Goal: Task Accomplishment & Management: Use online tool/utility

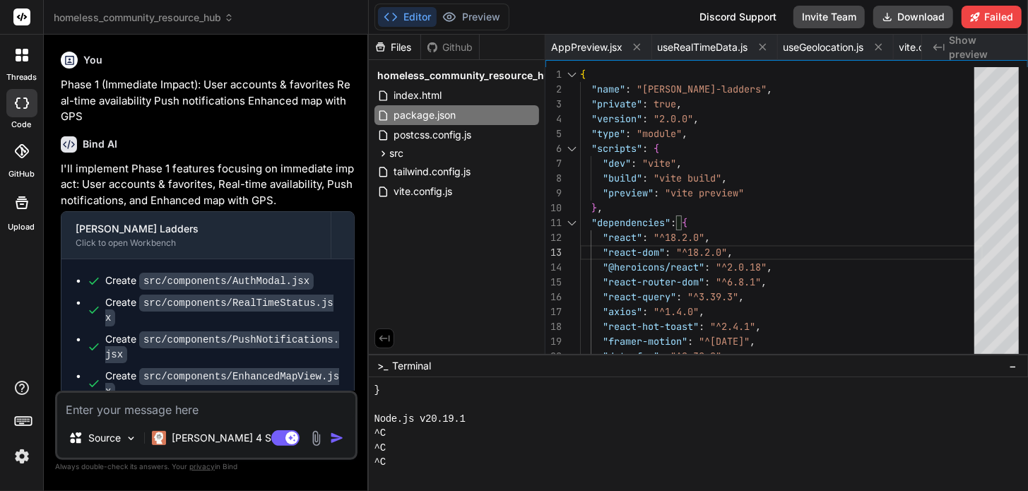
scroll to position [245, 0]
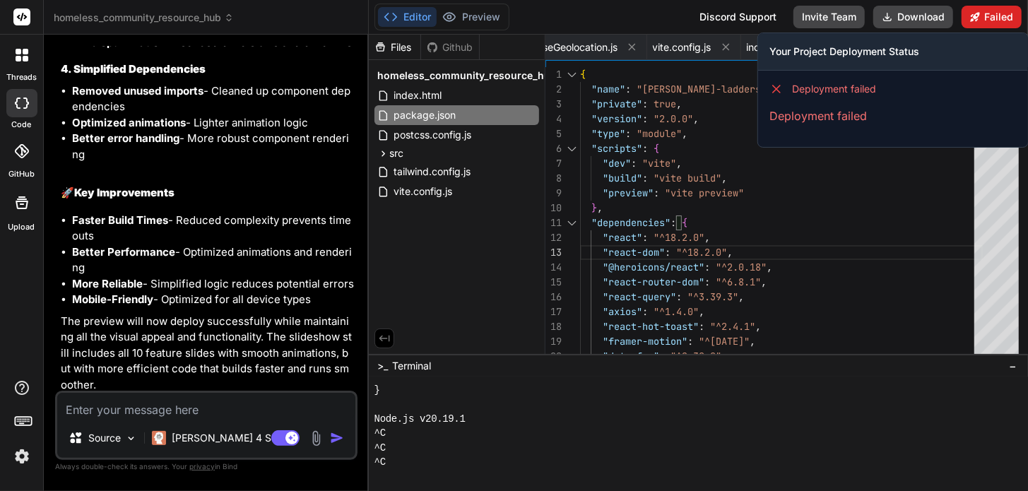
click at [996, 16] on button "Failed" at bounding box center [992, 17] width 60 height 23
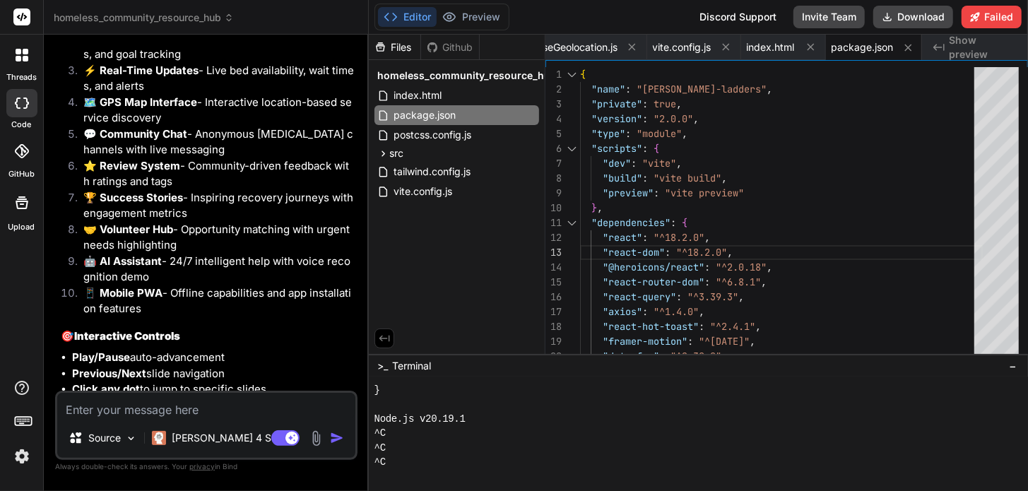
scroll to position [7264, 0]
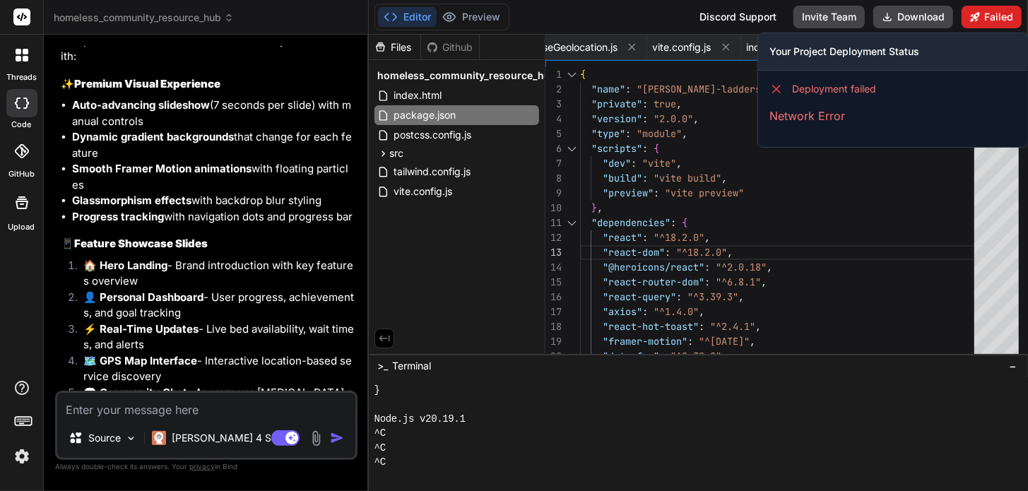
click at [994, 14] on button "Failed" at bounding box center [992, 17] width 60 height 23
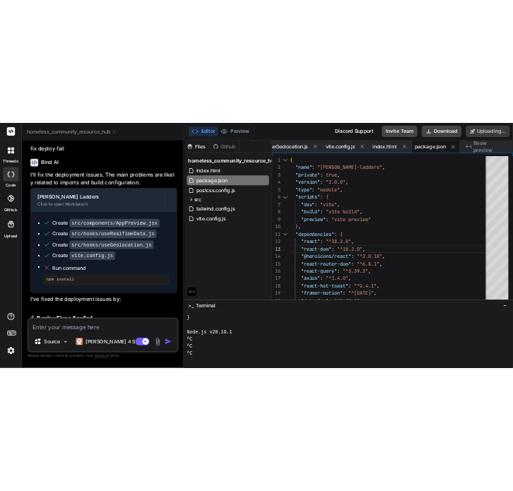
scroll to position [9038, 0]
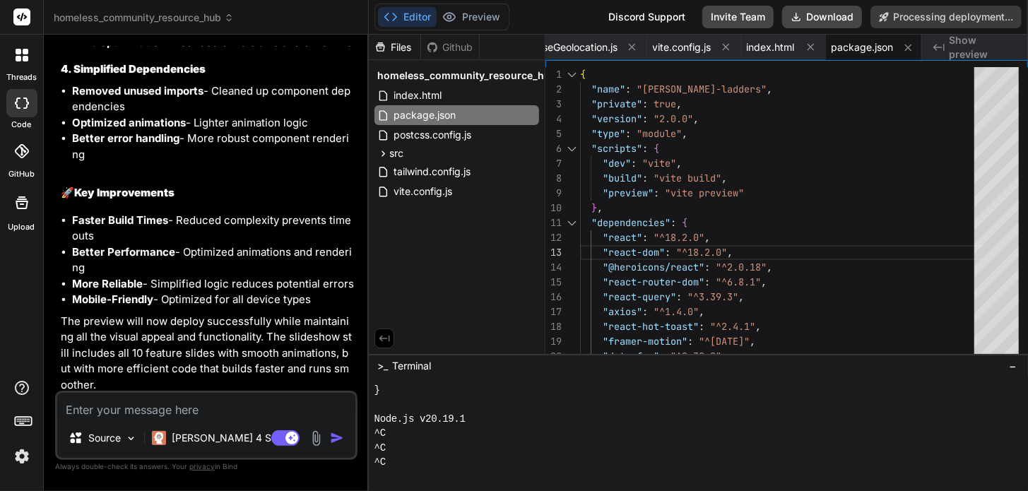
type textarea "x"
type textarea ".2.0","
type textarea "x"
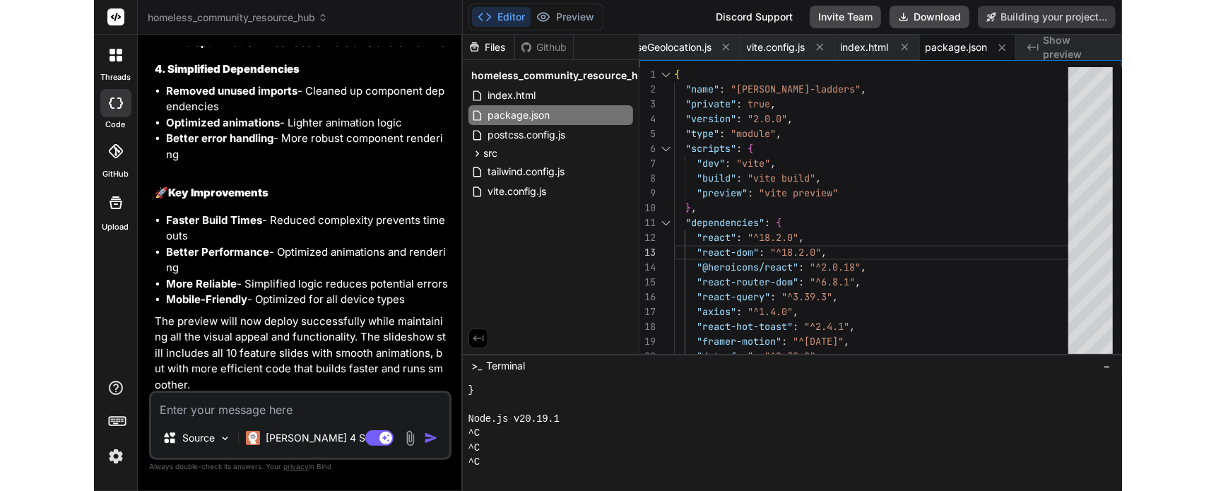
scroll to position [14572, 0]
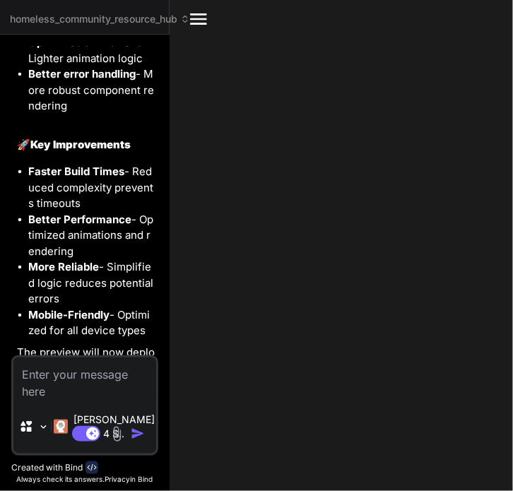
type textarea ""dependencies": { "react": "^18.2.0", "react-dom": "^18.2.0", "@heroicons/react…"
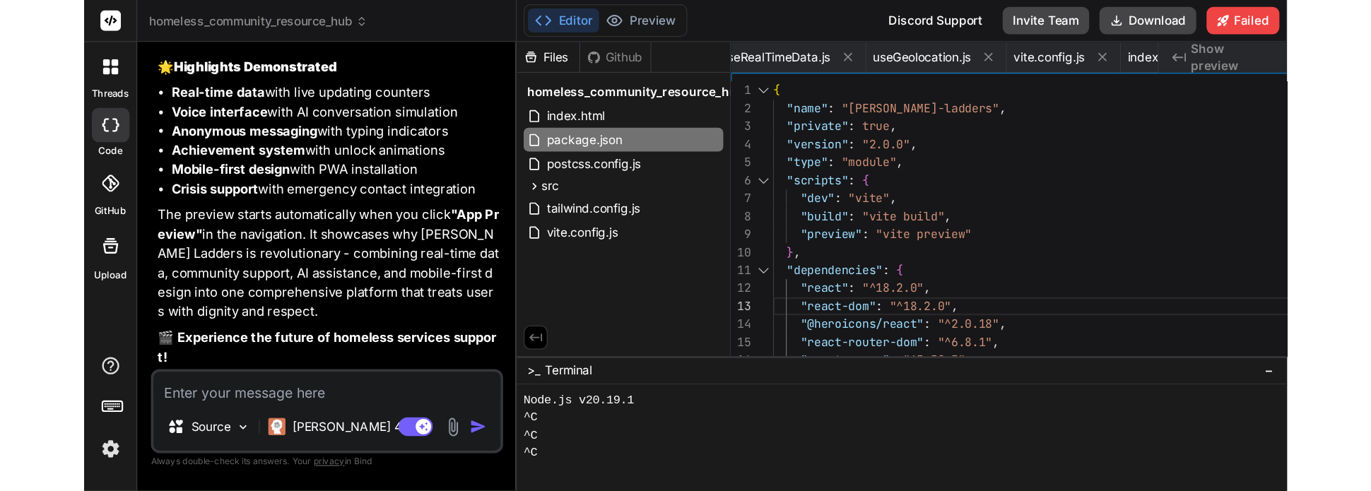
scroll to position [274, 0]
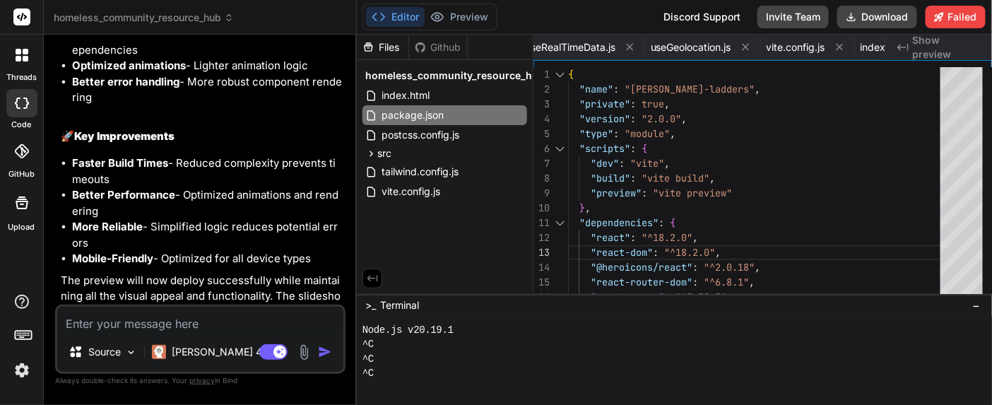
type textarea "x"
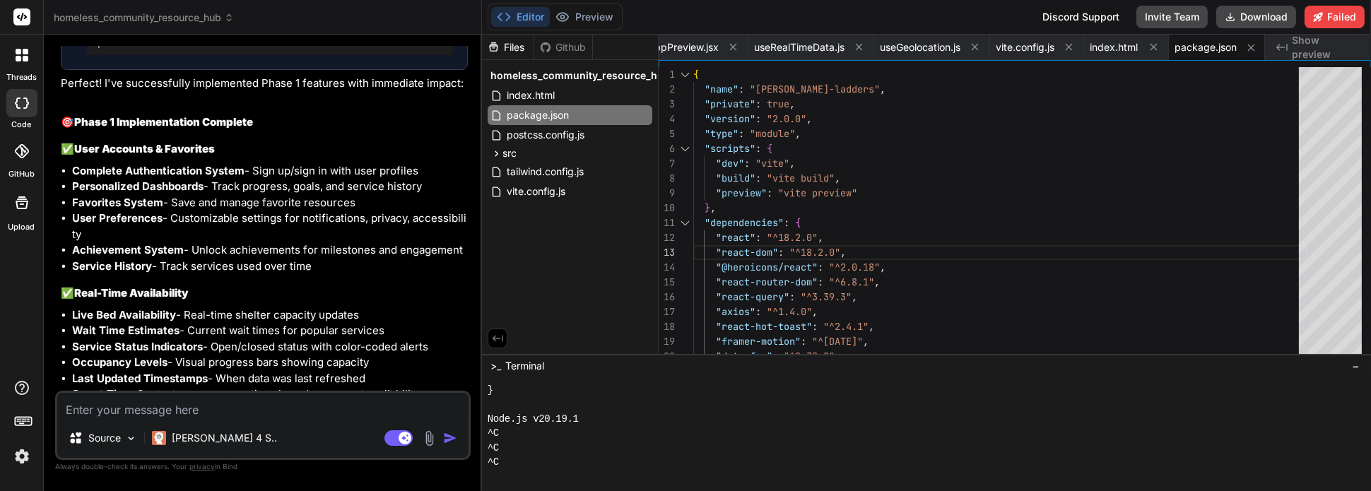
scroll to position [0, 0]
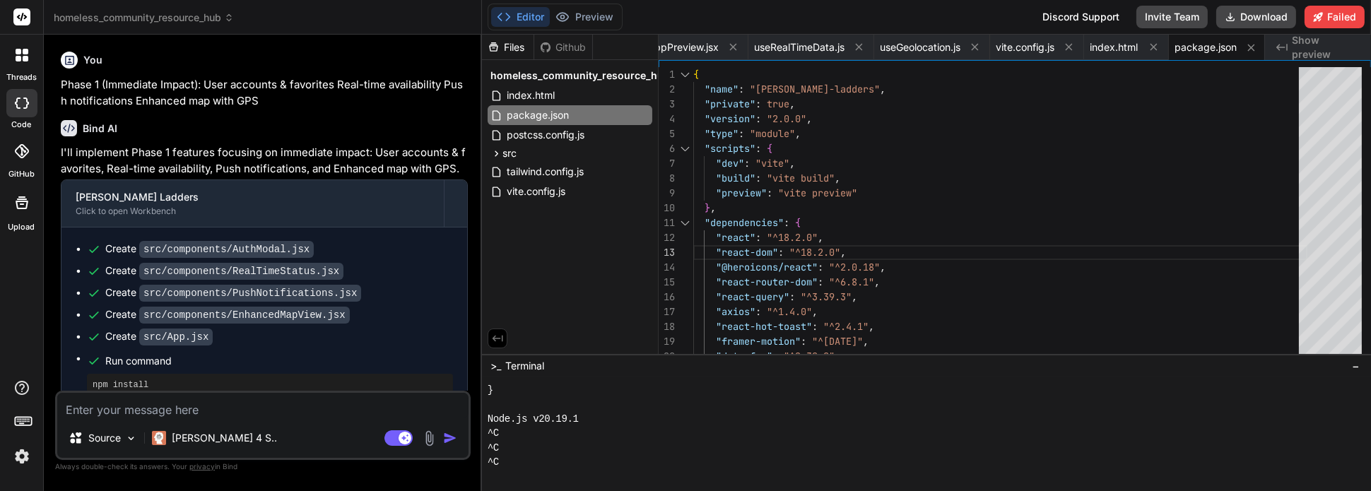
click at [235, 414] on textarea at bounding box center [262, 405] width 411 height 25
click at [1028, 45] on span "package.json" at bounding box center [1206, 47] width 62 height 14
click at [1028, 47] on span "index.html" at bounding box center [1114, 47] width 48 height 14
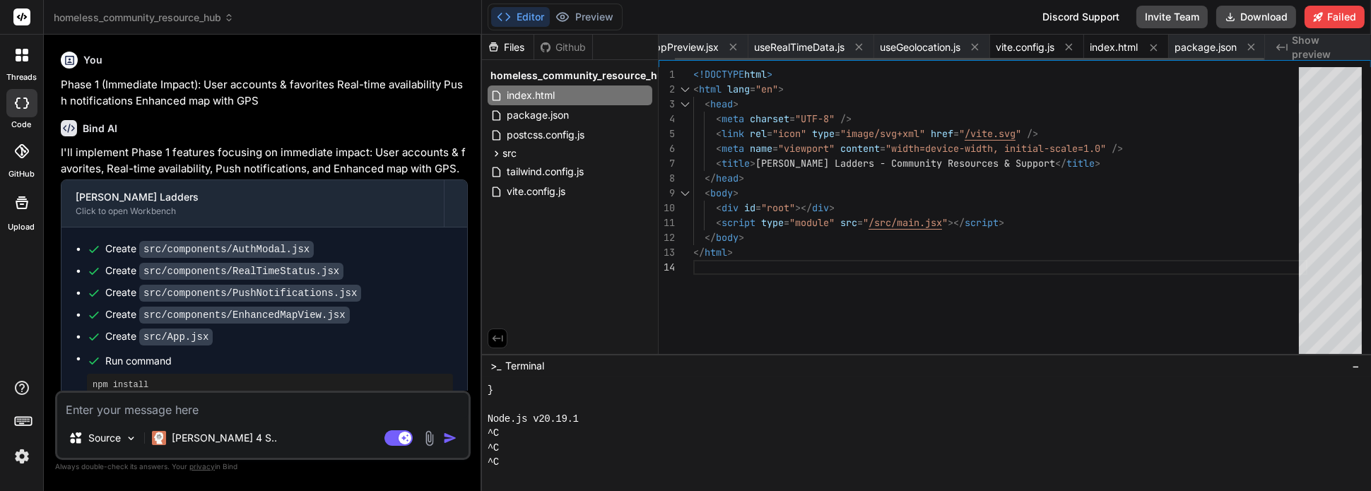
click at [1021, 45] on span "vite.config.js" at bounding box center [1025, 47] width 59 height 14
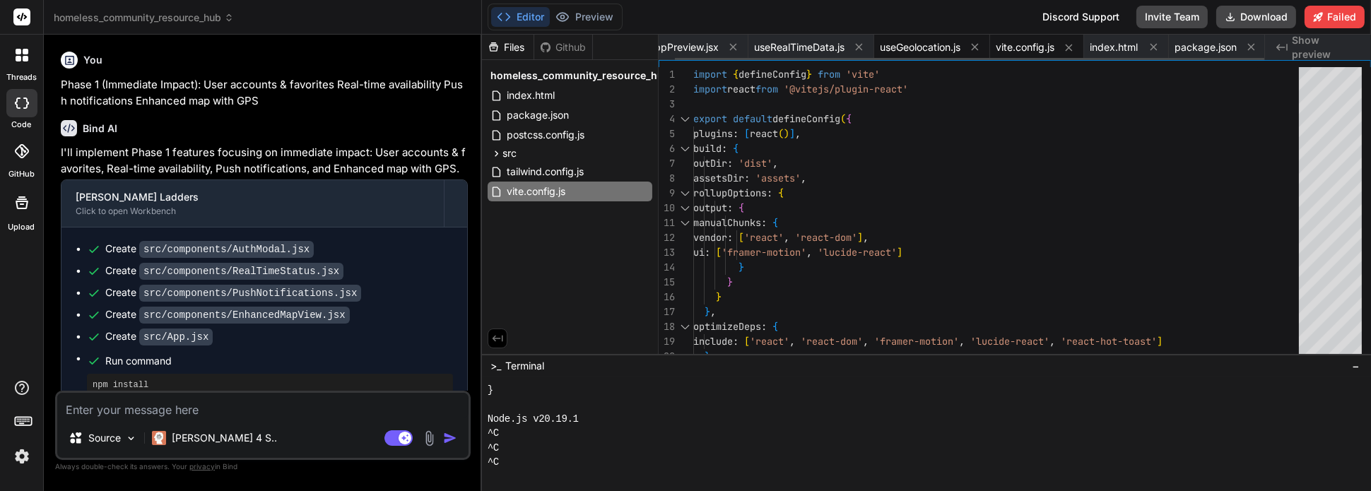
drag, startPoint x: 922, startPoint y: 44, endPoint x: 894, endPoint y: 45, distance: 27.6
click at [917, 45] on span "useGeolocation.js" at bounding box center [920, 47] width 81 height 14
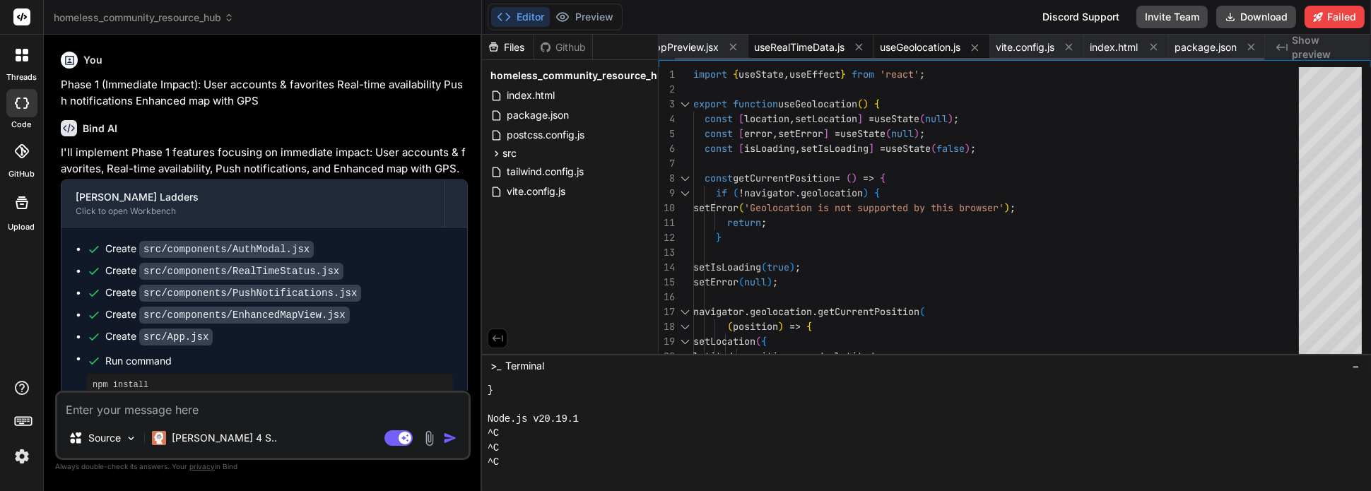
click at [789, 42] on span "useRealTimeData.js" at bounding box center [799, 47] width 90 height 14
type textarea "return { isConnected, getBedStatus, getWaitTime }; }"
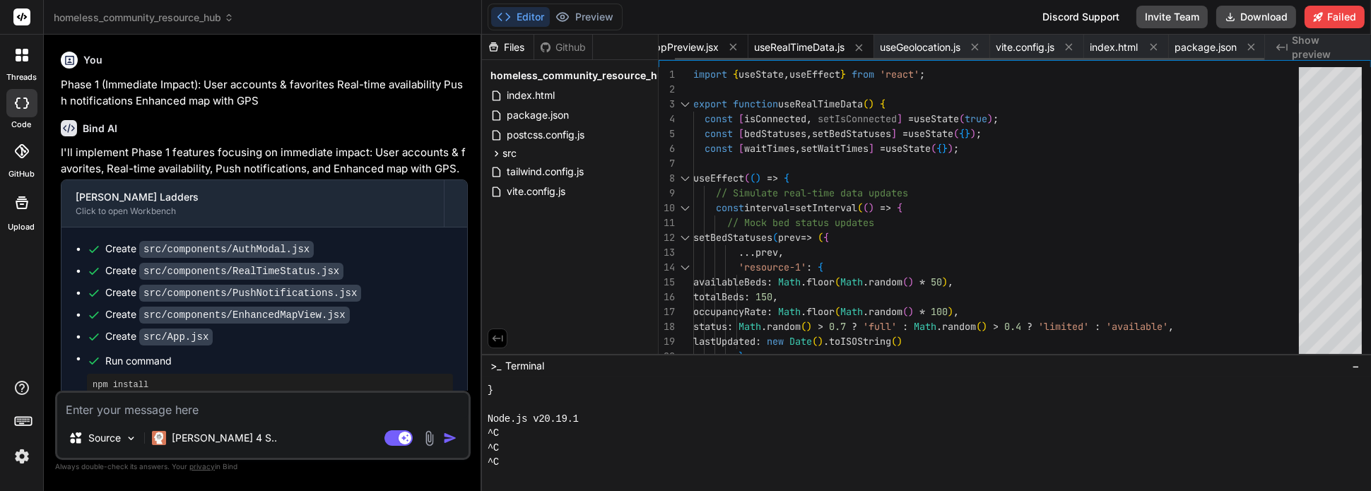
click at [690, 47] on span "AppPreview.jsx" at bounding box center [682, 47] width 71 height 14
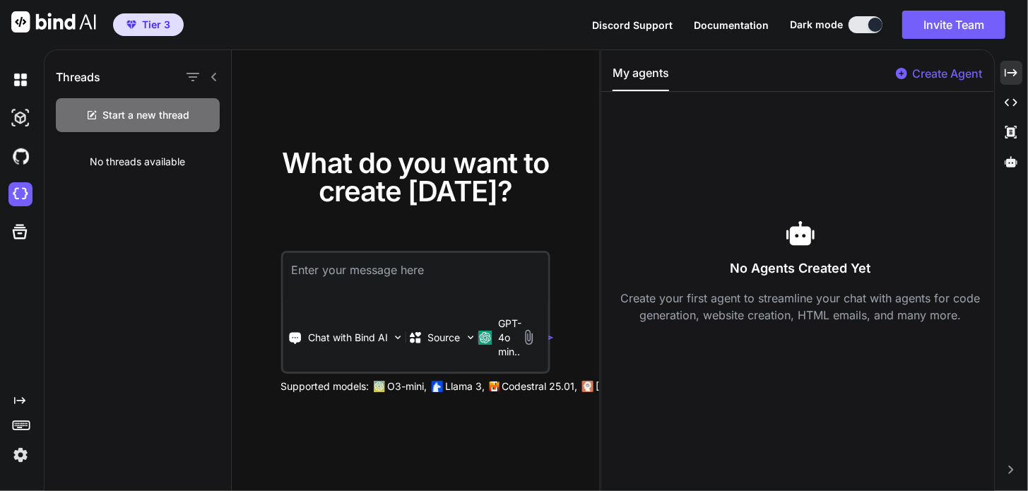
click at [156, 24] on span "Tier 3" at bounding box center [156, 25] width 28 height 14
click at [133, 26] on img "button" at bounding box center [132, 24] width 10 height 8
click at [158, 16] on button "Tier 3" at bounding box center [148, 24] width 71 height 23
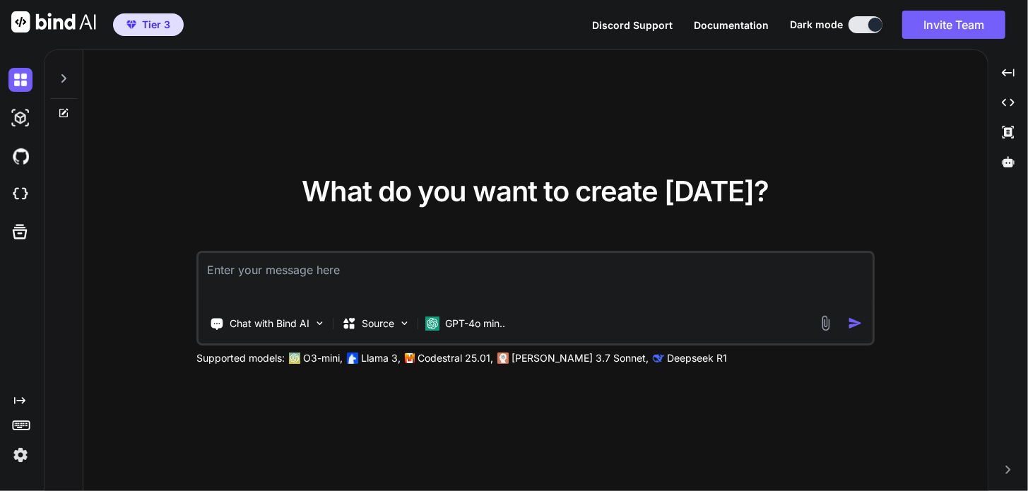
click at [20, 455] on img at bounding box center [20, 455] width 24 height 24
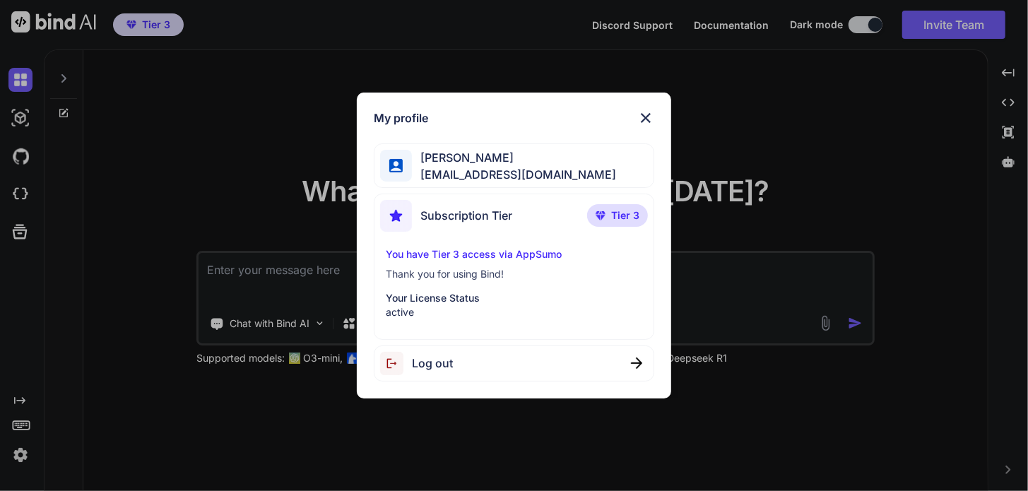
click at [483, 213] on span "Subscription Tier" at bounding box center [467, 215] width 92 height 17
click at [645, 118] on img at bounding box center [645, 118] width 17 height 17
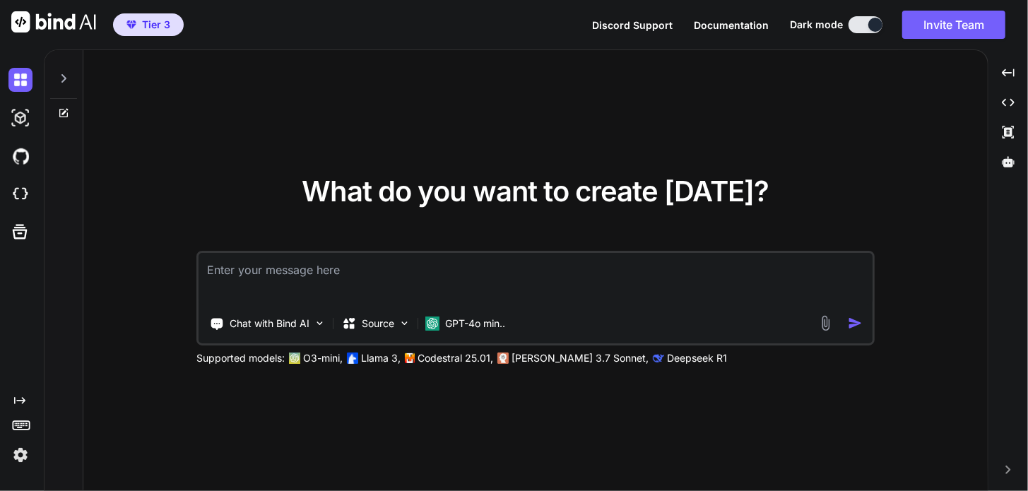
click at [61, 76] on icon at bounding box center [63, 78] width 11 height 11
type textarea "x"
